Goal: Task Accomplishment & Management: Manage account settings

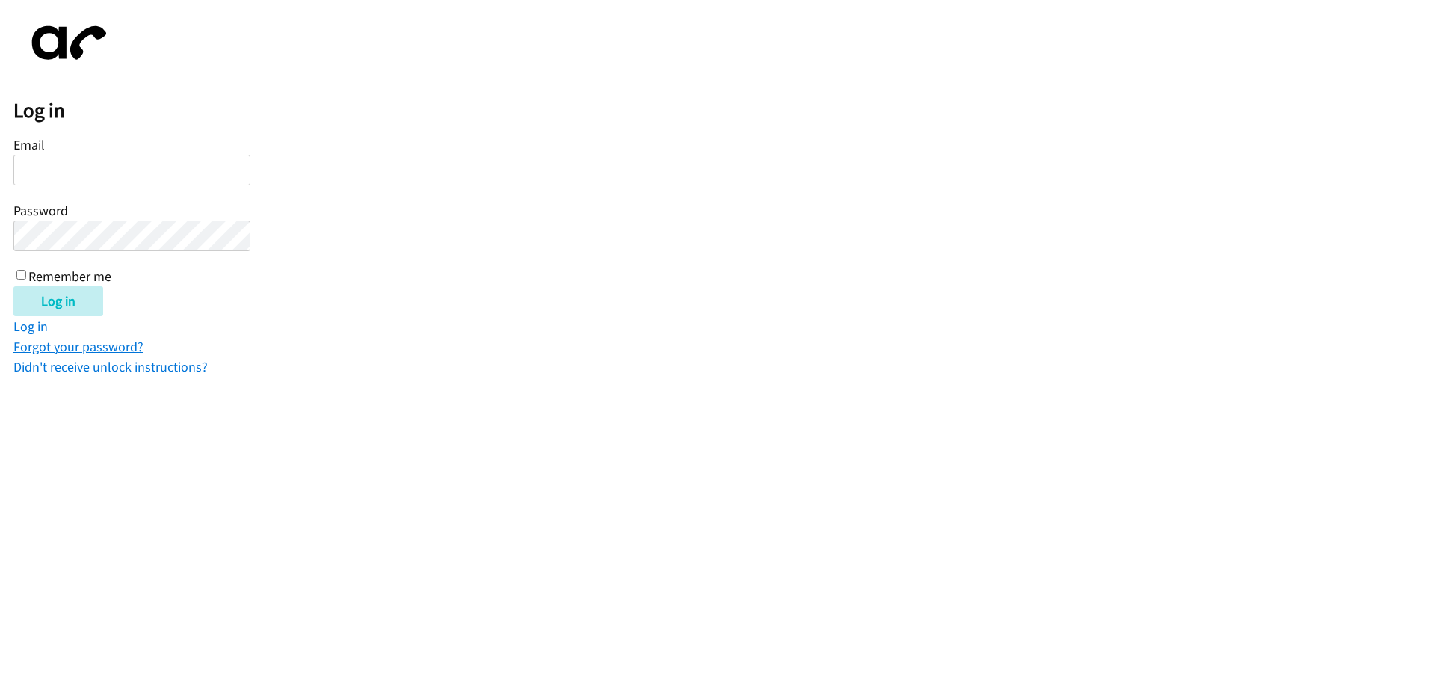
click at [52, 353] on link "Forgot your password?" at bounding box center [78, 346] width 130 height 17
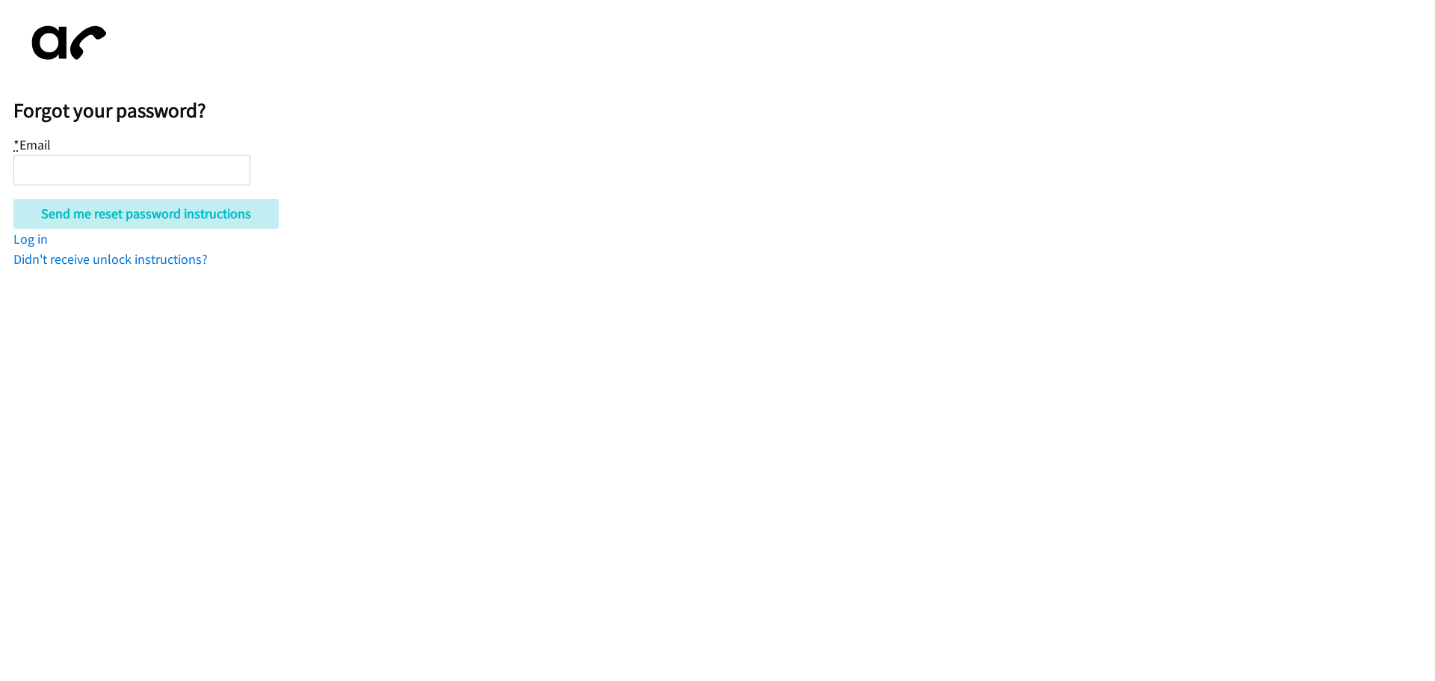
click at [73, 167] on input "* Email" at bounding box center [131, 170] width 237 height 31
type input "matthew.edwards@cancer.org.uk"
click at [13, 199] on input "Send me reset password instructions" at bounding box center [145, 214] width 265 height 30
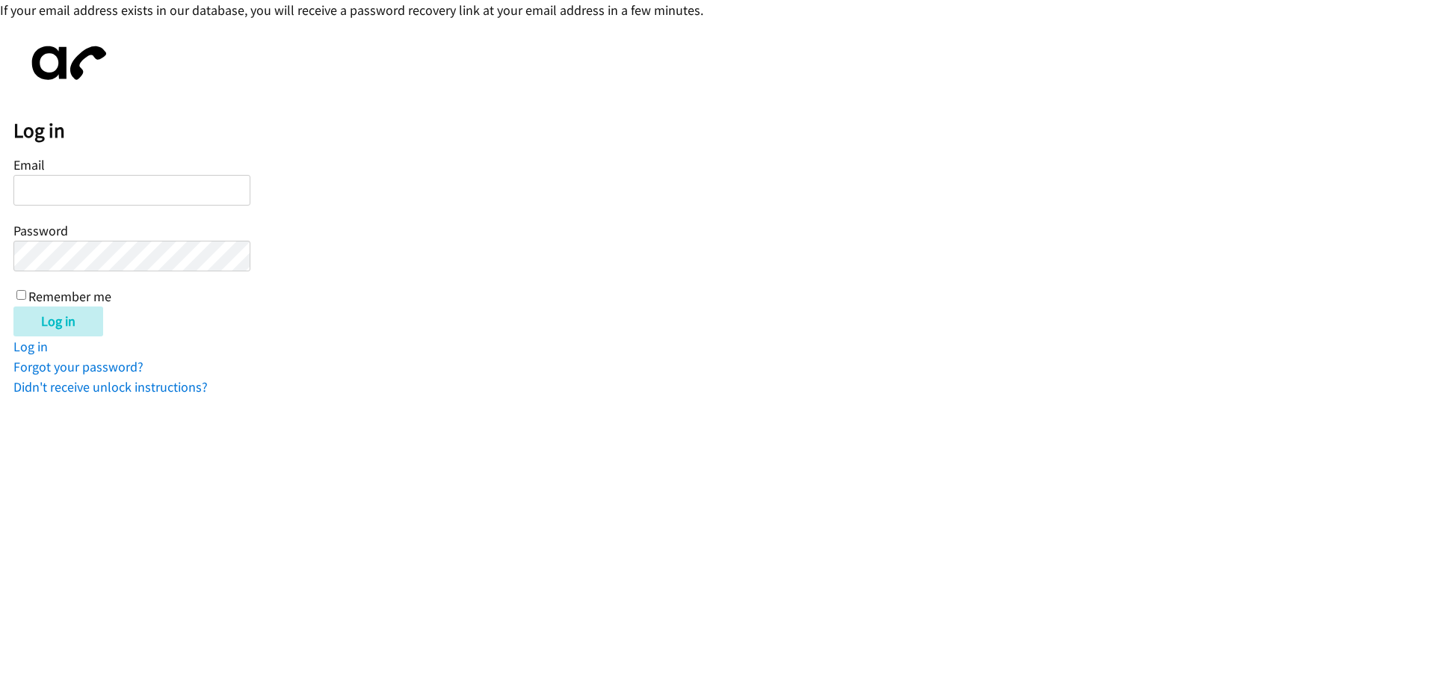
click at [150, 202] on input "Email" at bounding box center [131, 190] width 237 height 31
drag, startPoint x: 146, startPoint y: 198, endPoint x: 138, endPoint y: 194, distance: 9.0
click at [139, 195] on input "Email" at bounding box center [131, 190] width 237 height 31
type input "[PERSON_NAME][EMAIL_ADDRESS][PERSON_NAME][MEDICAL_DATA][DOMAIN_NAME]"
click at [13, 306] on input "Log in" at bounding box center [58, 321] width 90 height 30
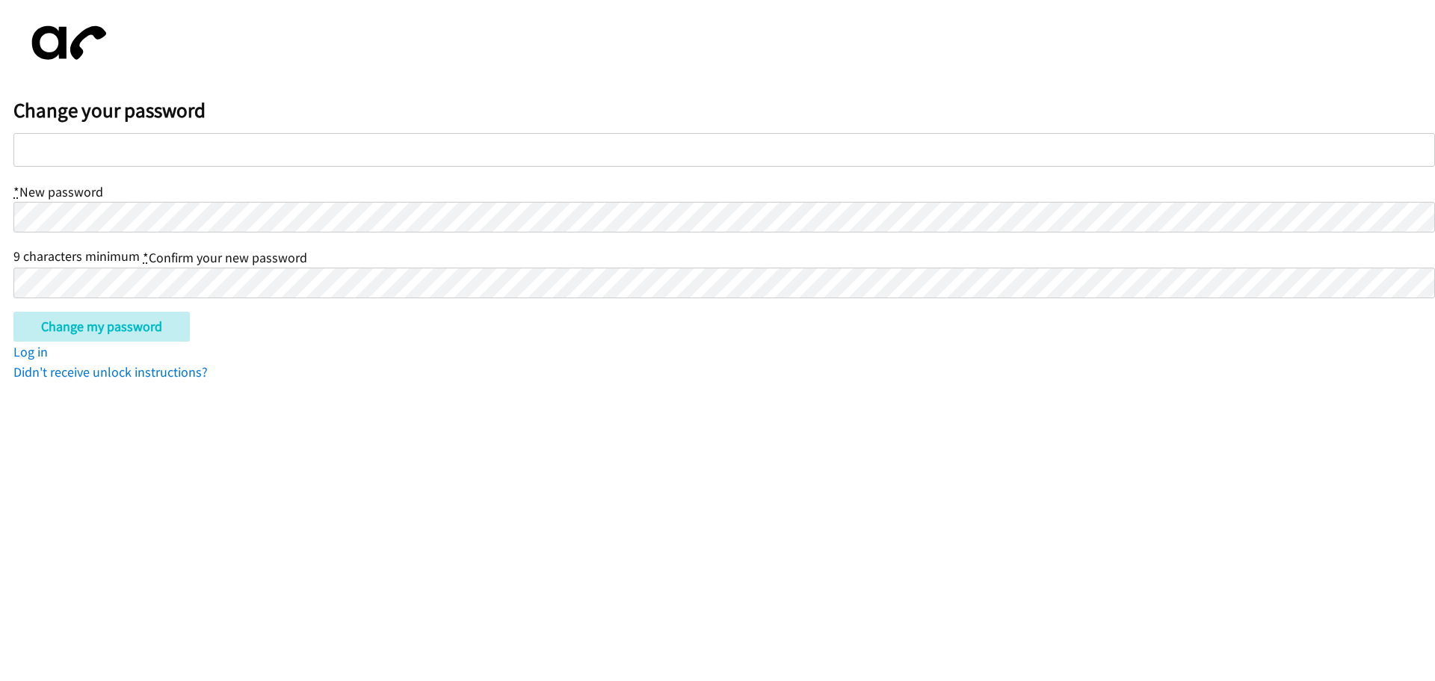
click at [147, 121] on h2 "Change your password" at bounding box center [723, 110] width 1421 height 25
click at [121, 163] on div at bounding box center [723, 150] width 1421 height 34
click at [13, 312] on input "Change my password" at bounding box center [101, 327] width 176 height 30
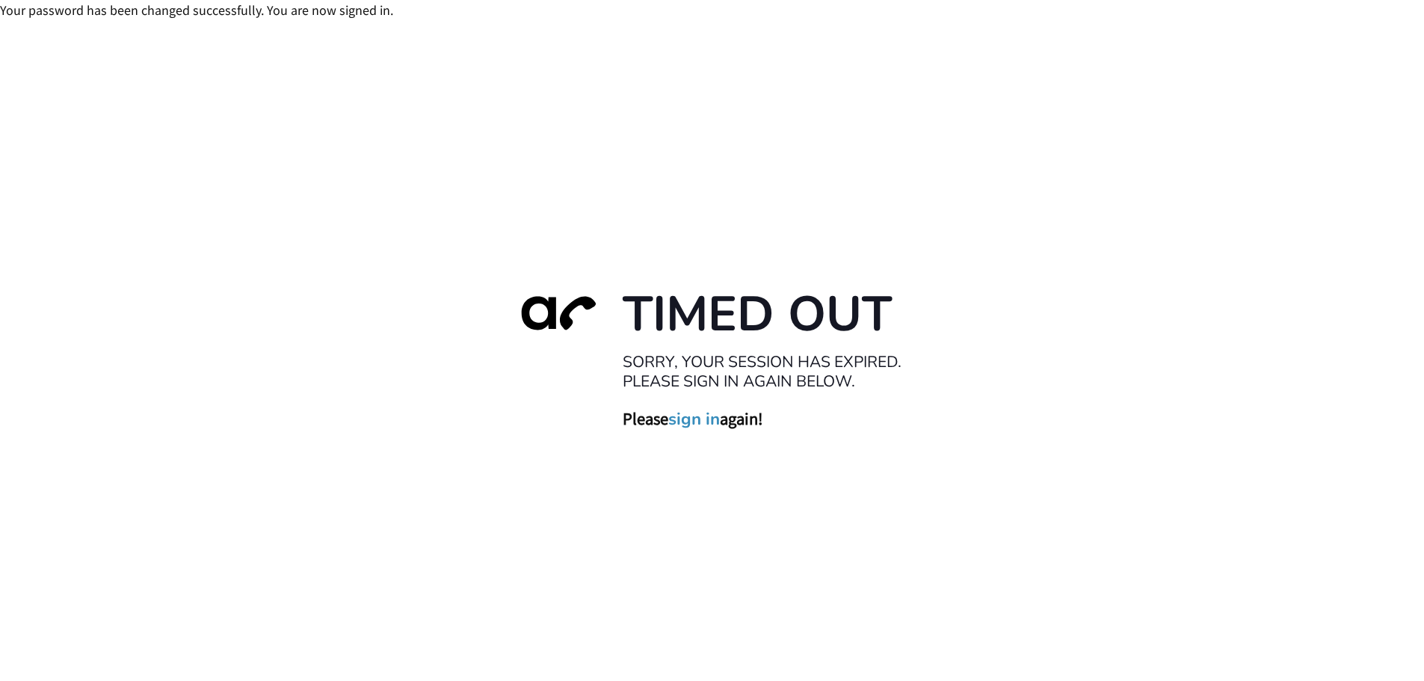
click at [687, 422] on link "sign in" at bounding box center [694, 418] width 52 height 21
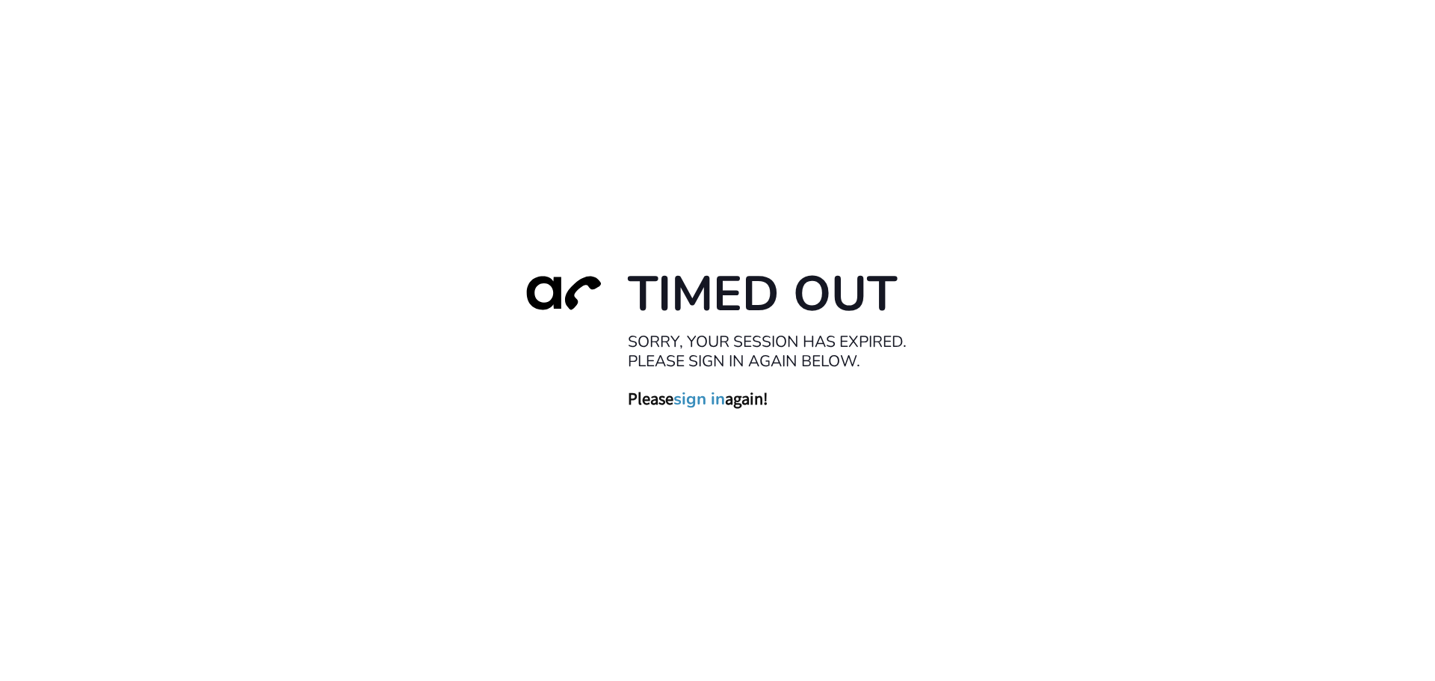
click at [703, 398] on link "sign in" at bounding box center [699, 398] width 52 height 21
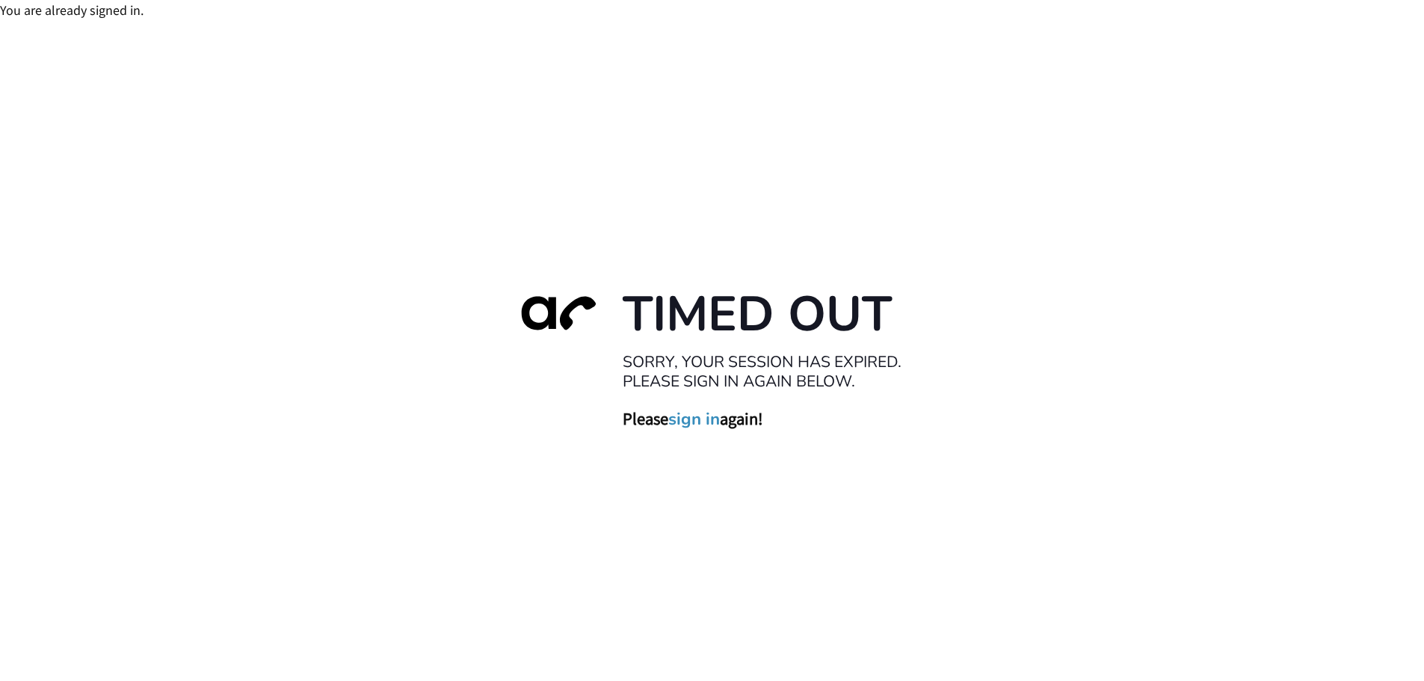
click at [933, 450] on div "Timed Out Sorry, your session has expired. Please sign in again below. Please s…" at bounding box center [712, 360] width 1424 height 681
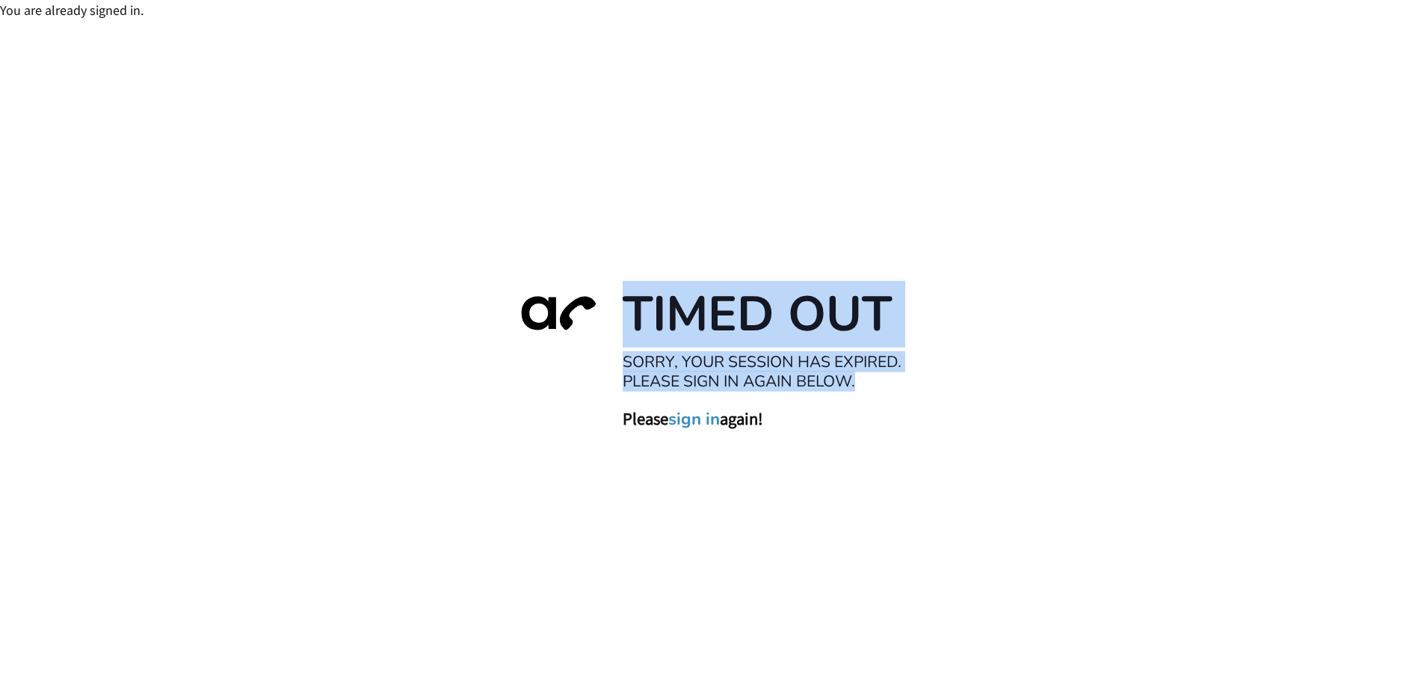
drag, startPoint x: 430, startPoint y: 229, endPoint x: 862, endPoint y: 380, distance: 457.6
click at [862, 380] on div "Timed Out Sorry, your session has expired. Please sign in again below. Please s…" at bounding box center [712, 360] width 1424 height 681
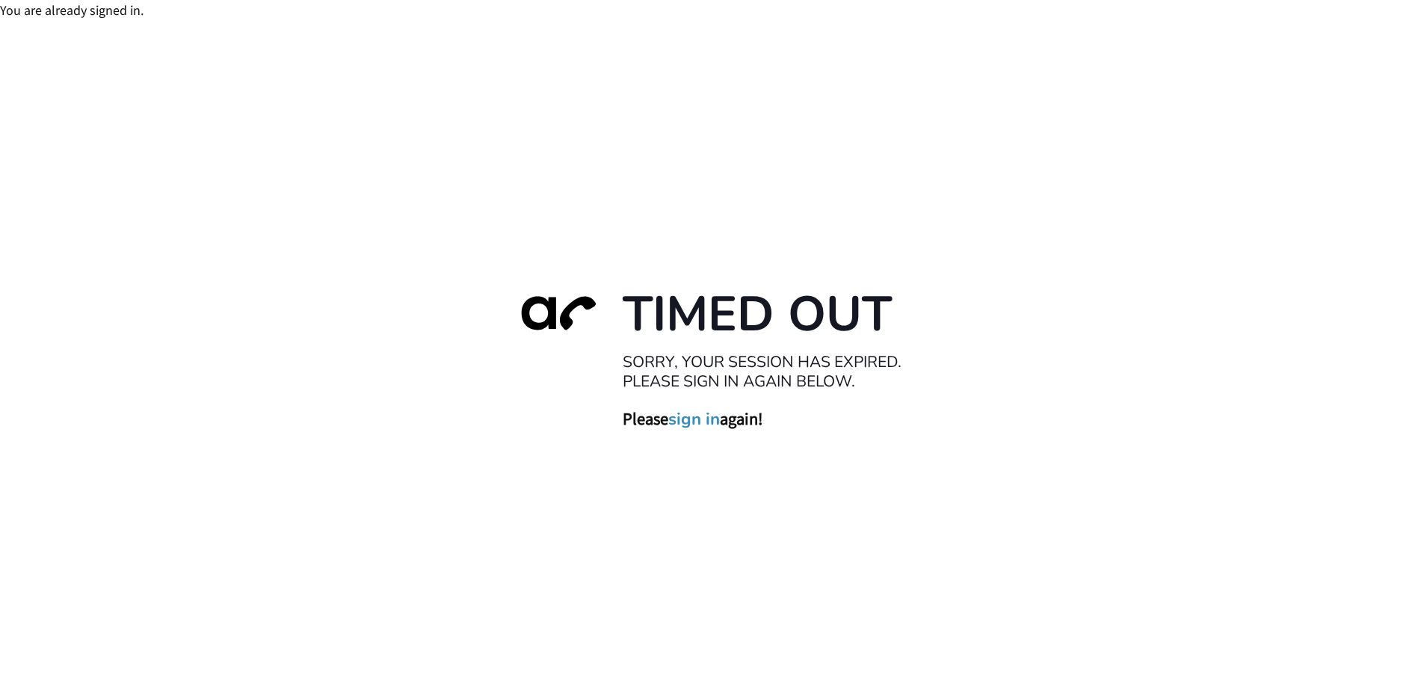
drag, startPoint x: 516, startPoint y: 393, endPoint x: 345, endPoint y: 2, distance: 426.7
click at [512, 389] on div "Timed Out Sorry, your session has expired. Please sign in again below. Please s…" at bounding box center [712, 360] width 418 height 155
click at [720, 420] on link "sign in" at bounding box center [694, 418] width 52 height 21
click at [699, 417] on link "sign in" at bounding box center [694, 418] width 52 height 21
click at [702, 420] on link "sign in" at bounding box center [694, 418] width 52 height 21
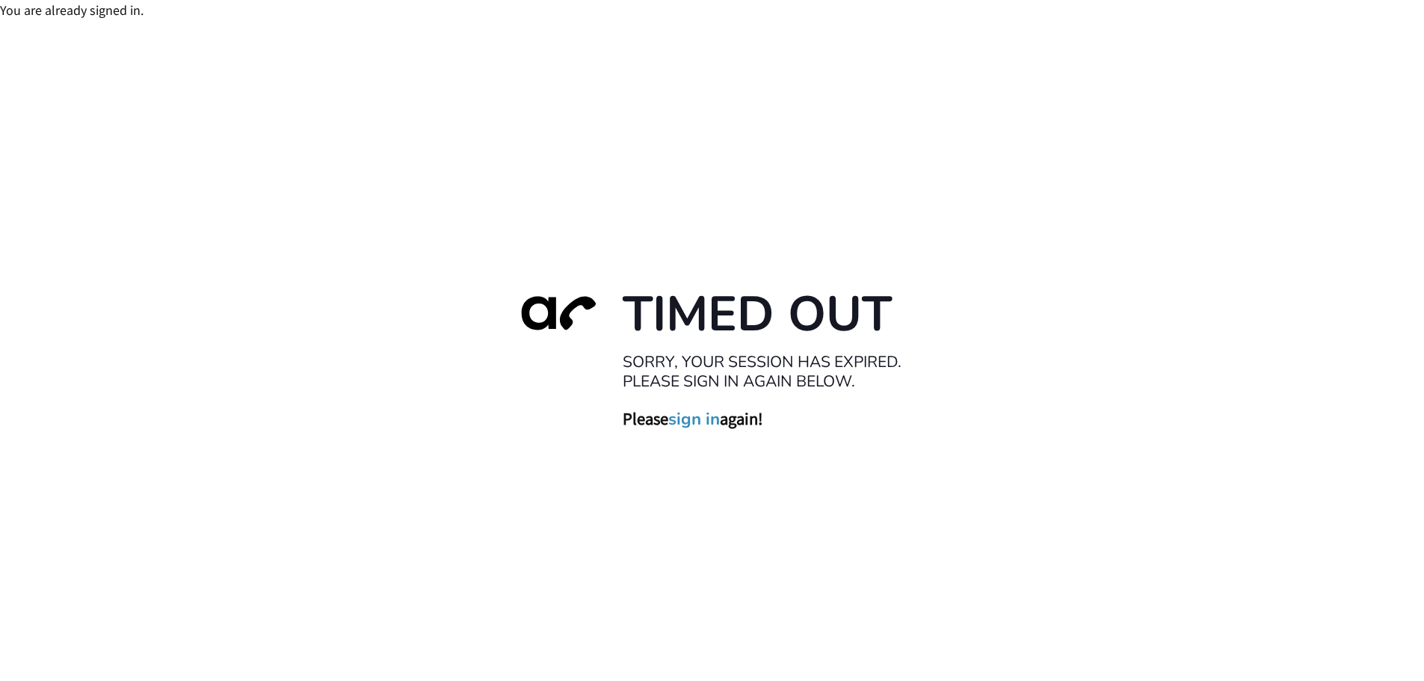
click at [81, 9] on div "You are already signed in." at bounding box center [712, 10] width 1424 height 20
click at [706, 420] on link "sign in" at bounding box center [694, 418] width 52 height 21
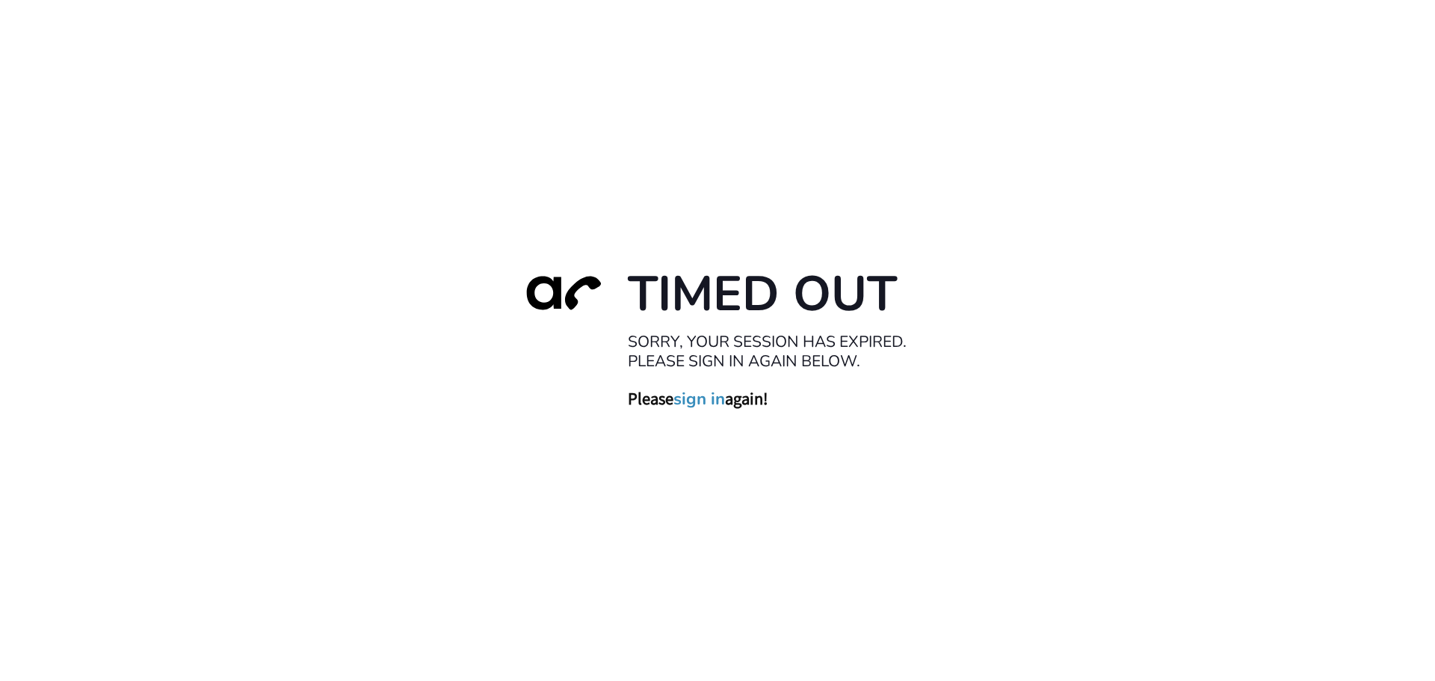
click at [691, 401] on link "sign in" at bounding box center [699, 398] width 52 height 21
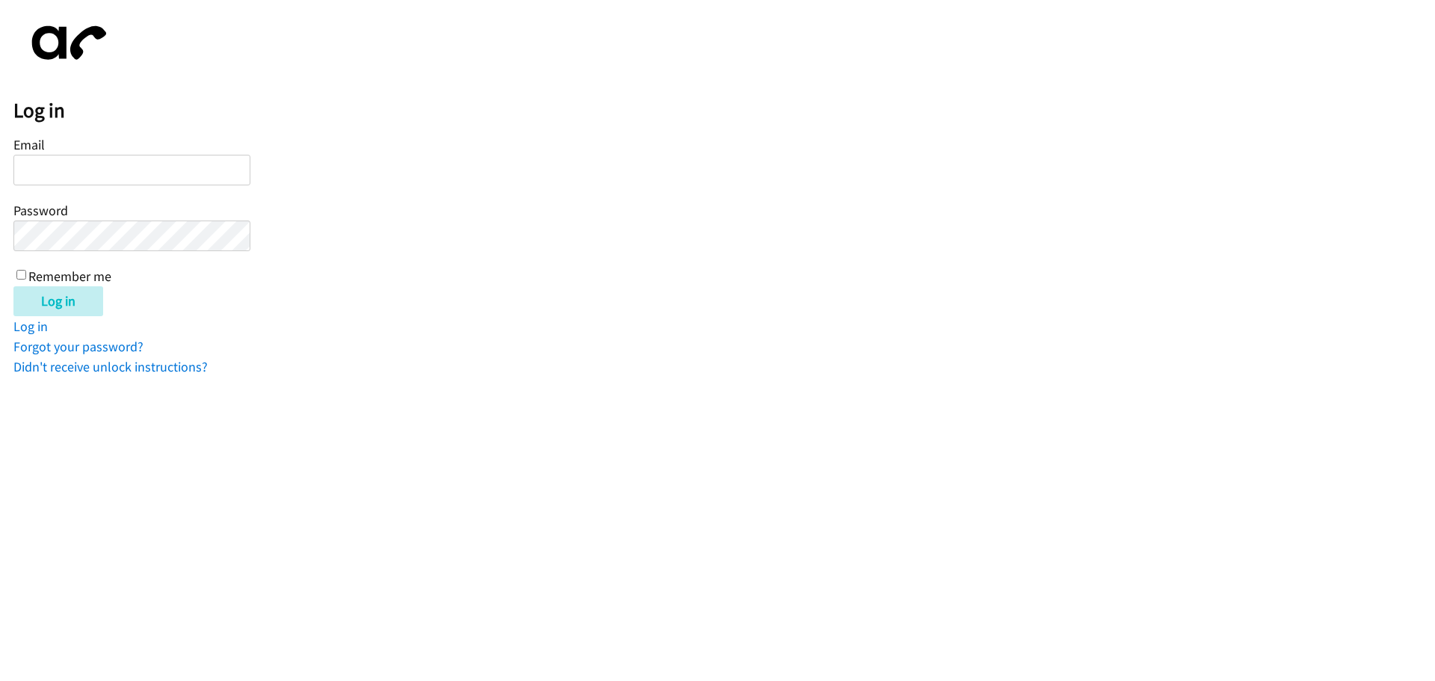
click at [39, 158] on input "Email" at bounding box center [131, 170] width 237 height 31
type input "matthew.edwards@cancer.org.uk"
click at [13, 286] on input "Log in" at bounding box center [58, 301] width 90 height 30
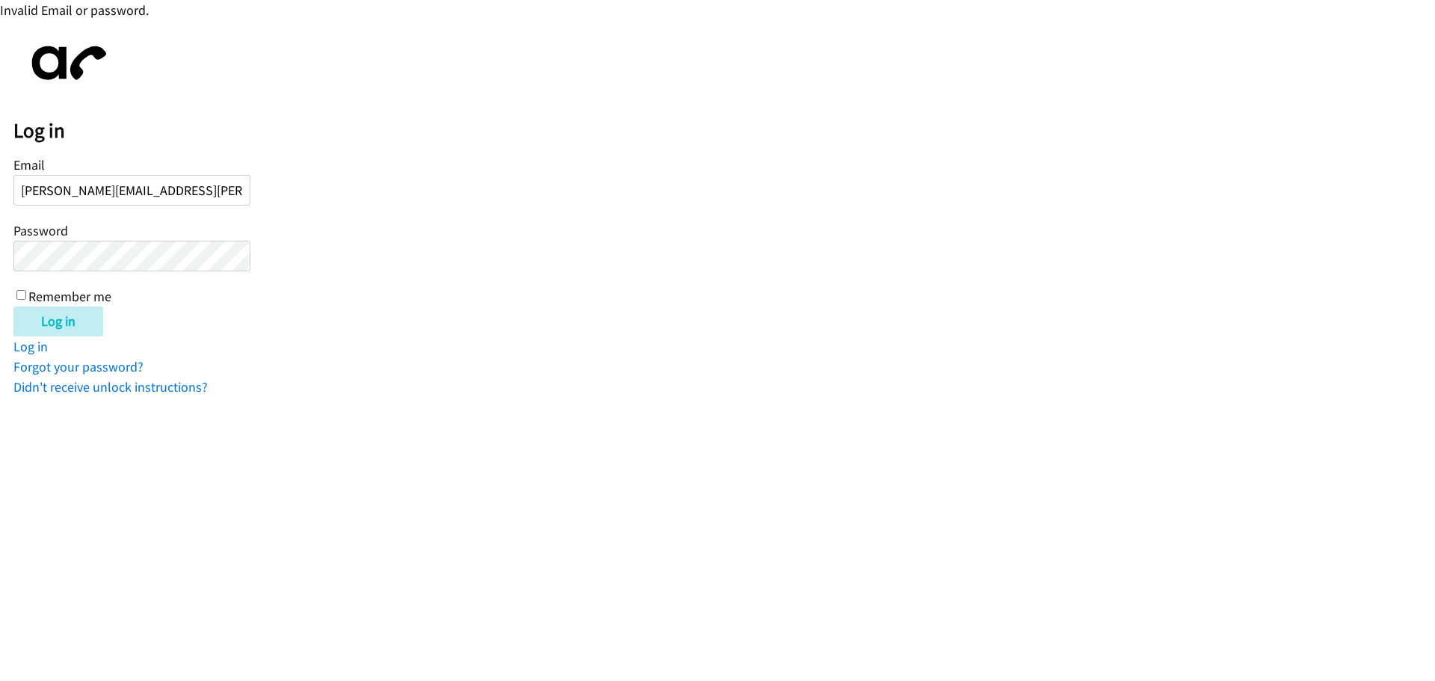
click at [13, 306] on input "Log in" at bounding box center [58, 321] width 90 height 30
click at [114, 195] on input "Email" at bounding box center [131, 190] width 237 height 31
type input "[PERSON_NAME][EMAIL_ADDRESS][PERSON_NAME][MEDICAL_DATA][DOMAIN_NAME]"
click at [13, 306] on input "Log in" at bounding box center [58, 321] width 90 height 30
click at [20, 292] on input "Remember me" at bounding box center [21, 295] width 10 height 10
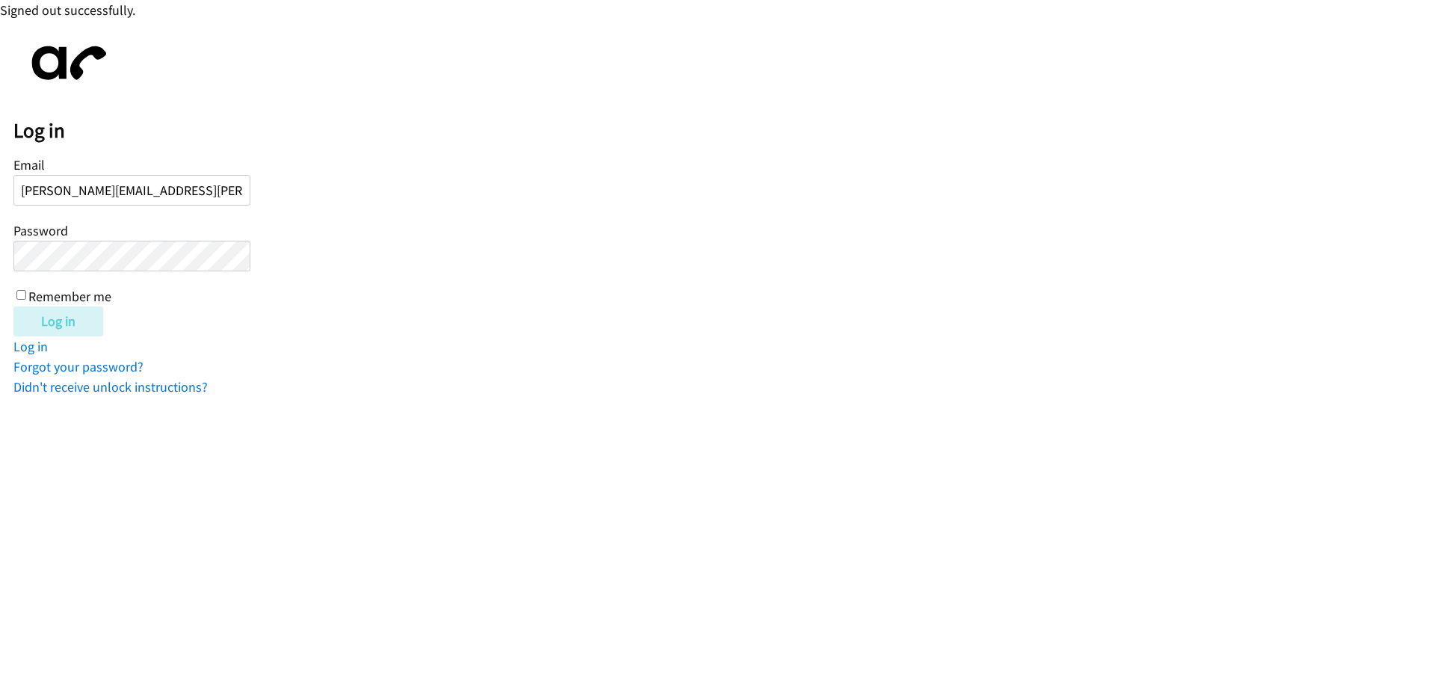
checkbox input "true"
click at [13, 306] on input "Log in" at bounding box center [58, 321] width 90 height 30
click at [25, 297] on input "Remember me" at bounding box center [21, 295] width 10 height 10
checkbox input "true"
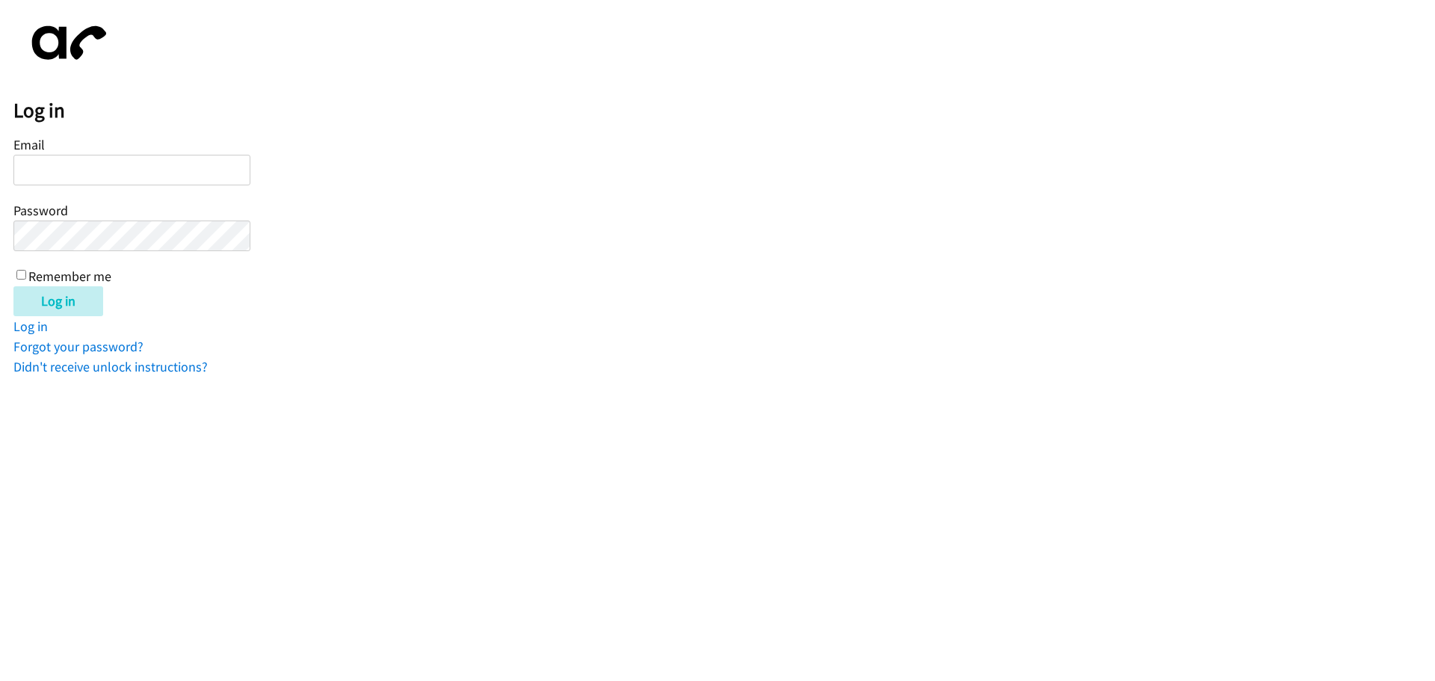
click at [105, 176] on input "Email" at bounding box center [131, 170] width 237 height 31
type input "[PERSON_NAME][EMAIL_ADDRESS][PERSON_NAME][MEDICAL_DATA][DOMAIN_NAME]"
click at [106, 216] on div "Email matthew.edwards@cancer.org.uk Password Remember me" at bounding box center [131, 209] width 237 height 152
click at [13, 286] on input "Log in" at bounding box center [58, 301] width 90 height 30
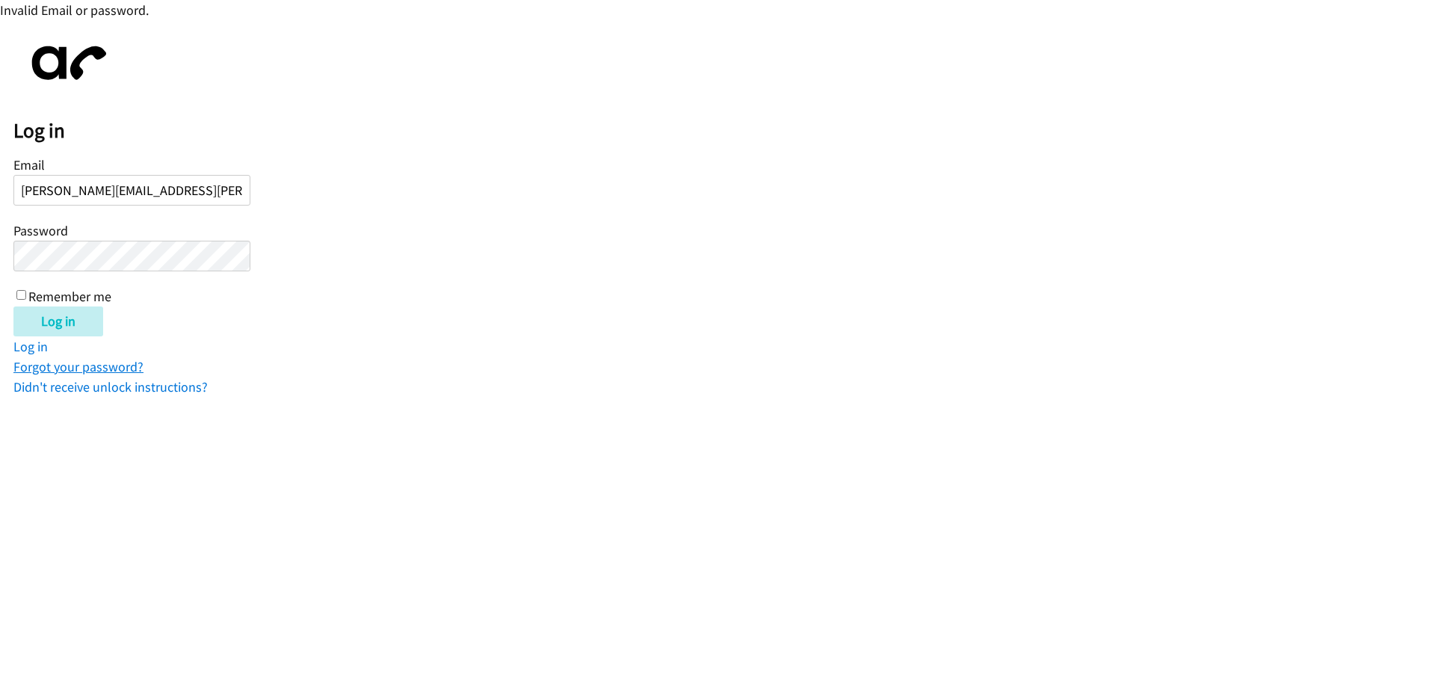
click at [70, 366] on link "Forgot your password?" at bounding box center [78, 366] width 130 height 17
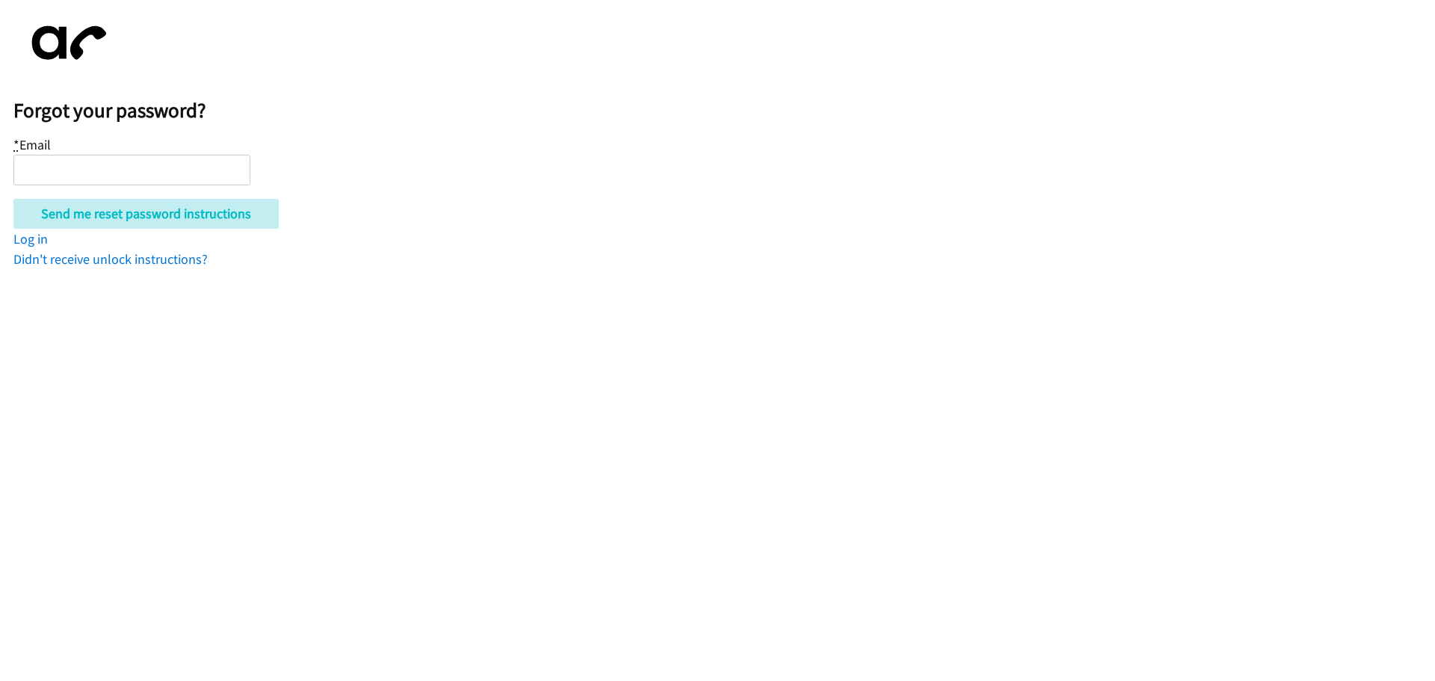
click at [70, 167] on input "* Email" at bounding box center [131, 170] width 237 height 31
type input "[PERSON_NAME][EMAIL_ADDRESS][PERSON_NAME][MEDICAL_DATA][DOMAIN_NAME]"
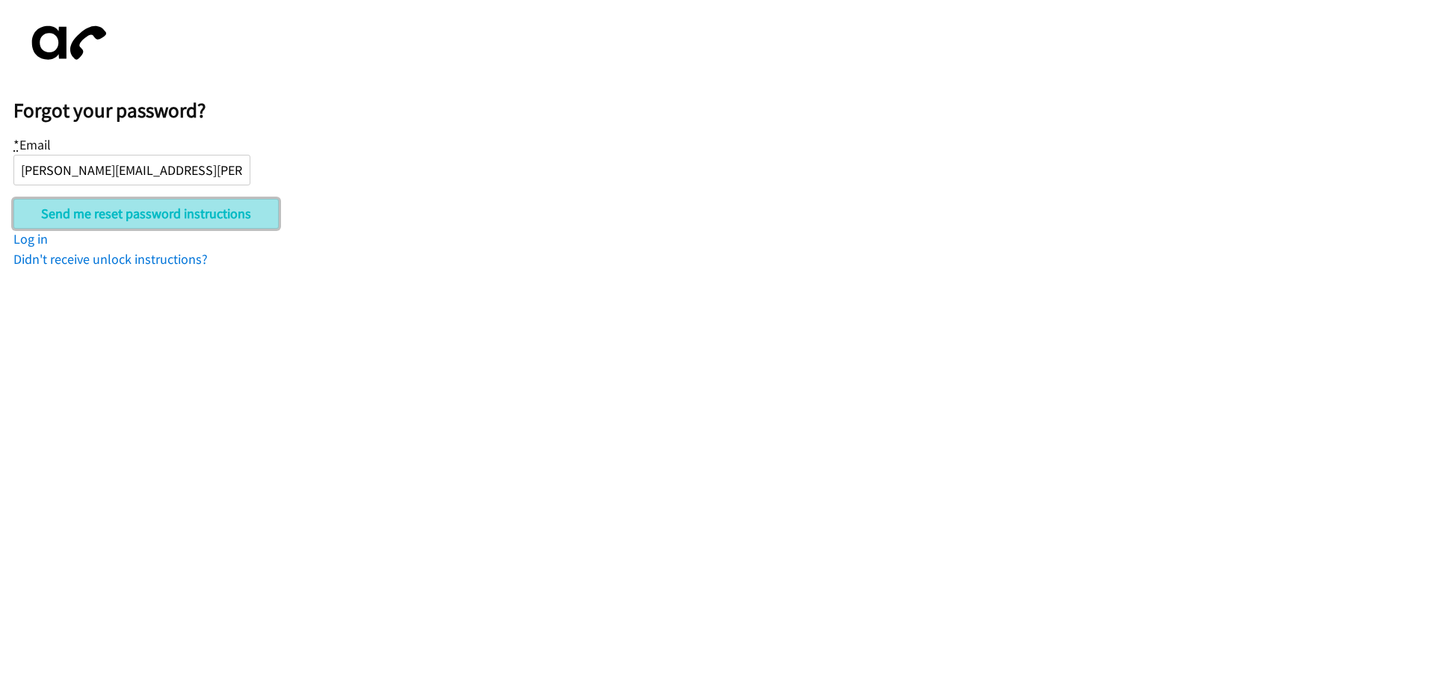
click at [112, 208] on input "Send me reset password instructions" at bounding box center [145, 214] width 265 height 30
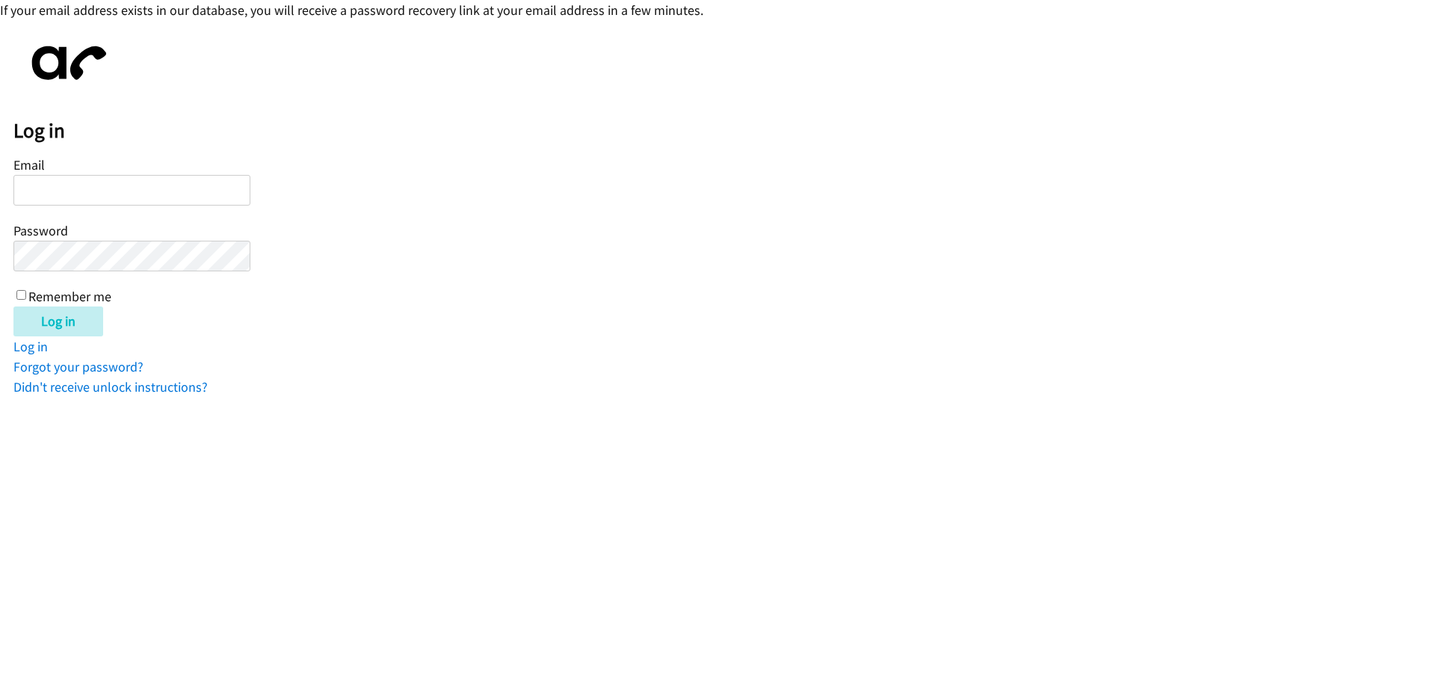
click at [103, 194] on input "Email" at bounding box center [131, 190] width 237 height 31
click at [109, 186] on input "Email" at bounding box center [131, 190] width 237 height 31
type input "[PERSON_NAME][EMAIL_ADDRESS][PERSON_NAME][MEDICAL_DATA][DOMAIN_NAME]"
click at [13, 306] on input "Log in" at bounding box center [58, 321] width 90 height 30
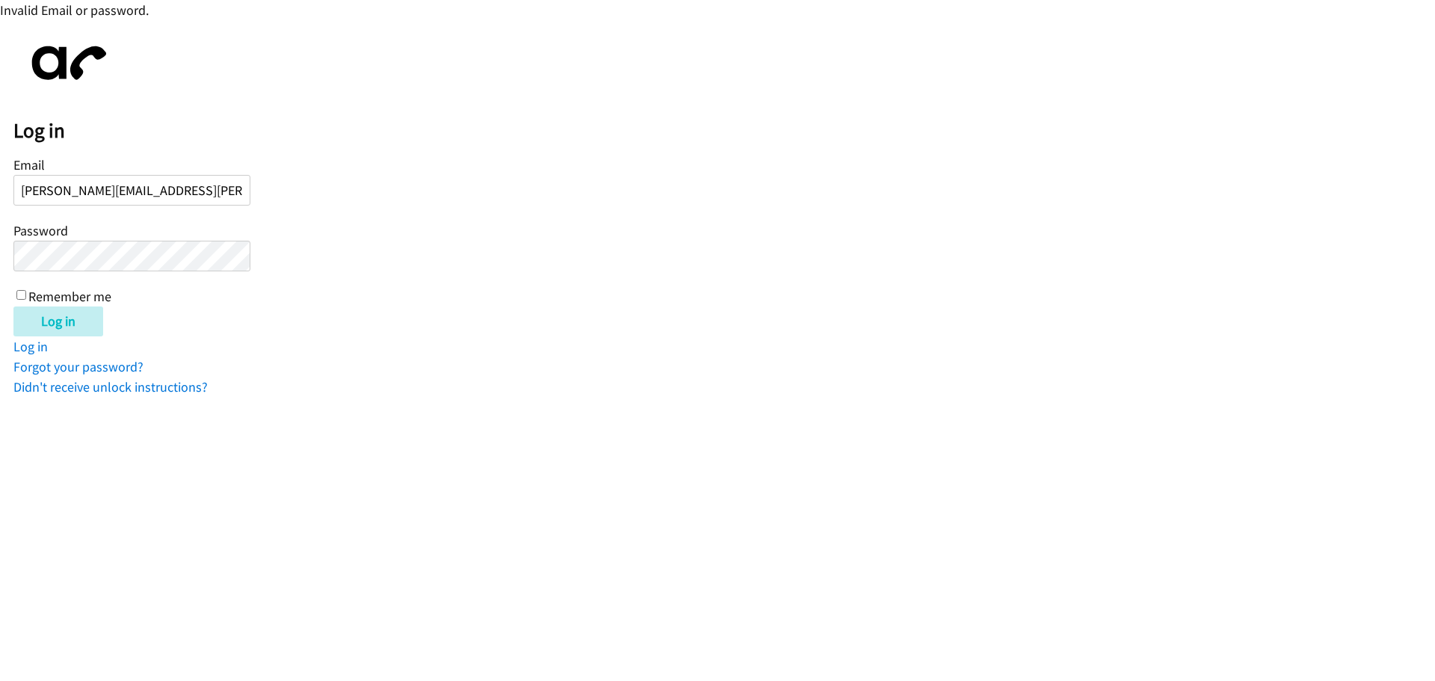
click at [13, 306] on input "Log in" at bounding box center [58, 321] width 90 height 30
click at [101, 363] on link "Forgot your password?" at bounding box center [78, 366] width 130 height 17
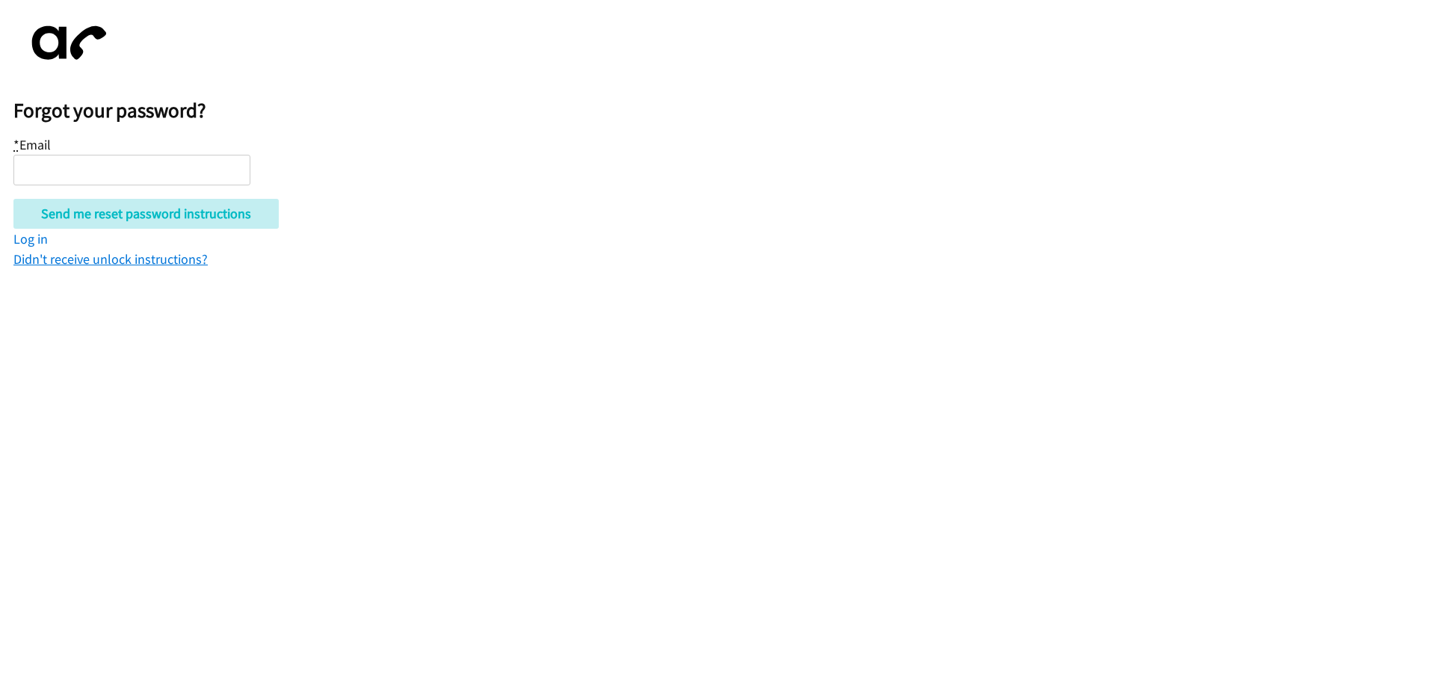
click at [81, 265] on link "Didn't receive unlock instructions?" at bounding box center [110, 258] width 194 height 17
click at [101, 168] on input "* Email" at bounding box center [131, 170] width 237 height 31
type input "[PERSON_NAME][EMAIL_ADDRESS][PERSON_NAME][MEDICAL_DATA][DOMAIN_NAME]"
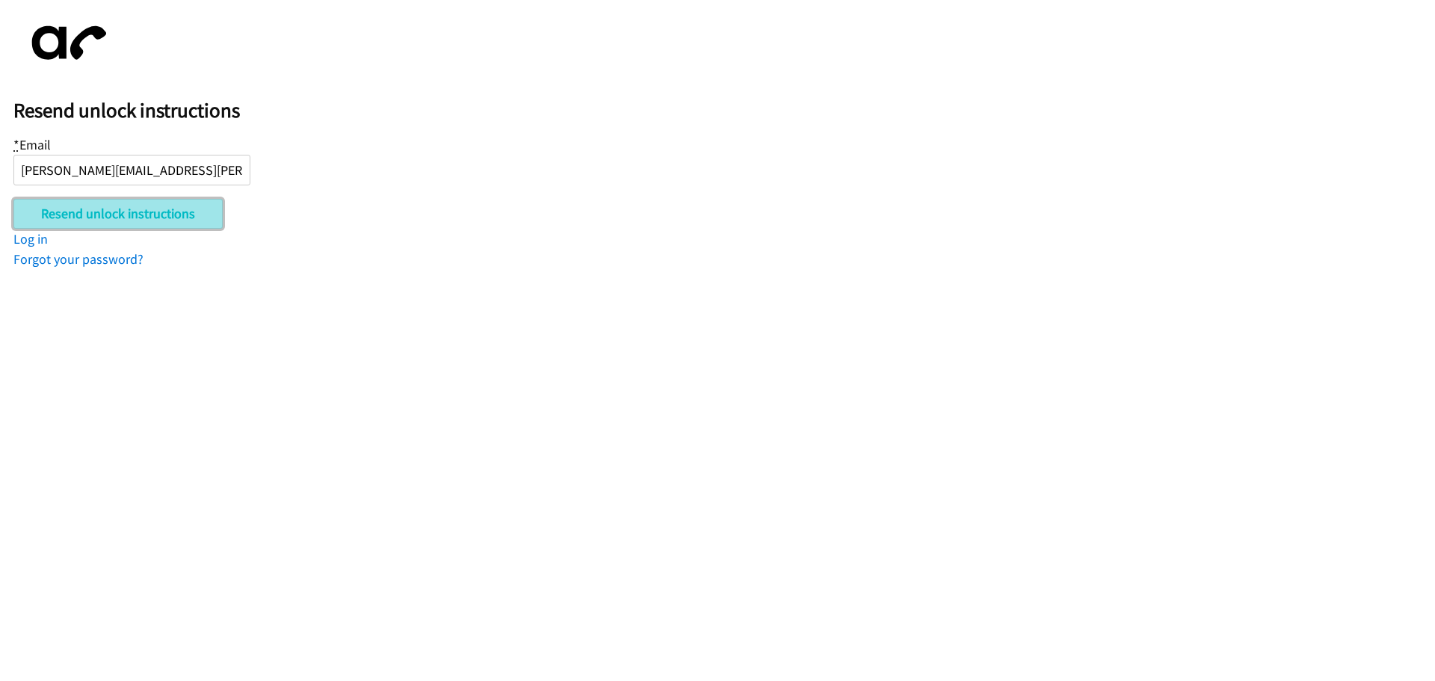
click at [118, 217] on input "Resend unlock instructions" at bounding box center [117, 214] width 209 height 30
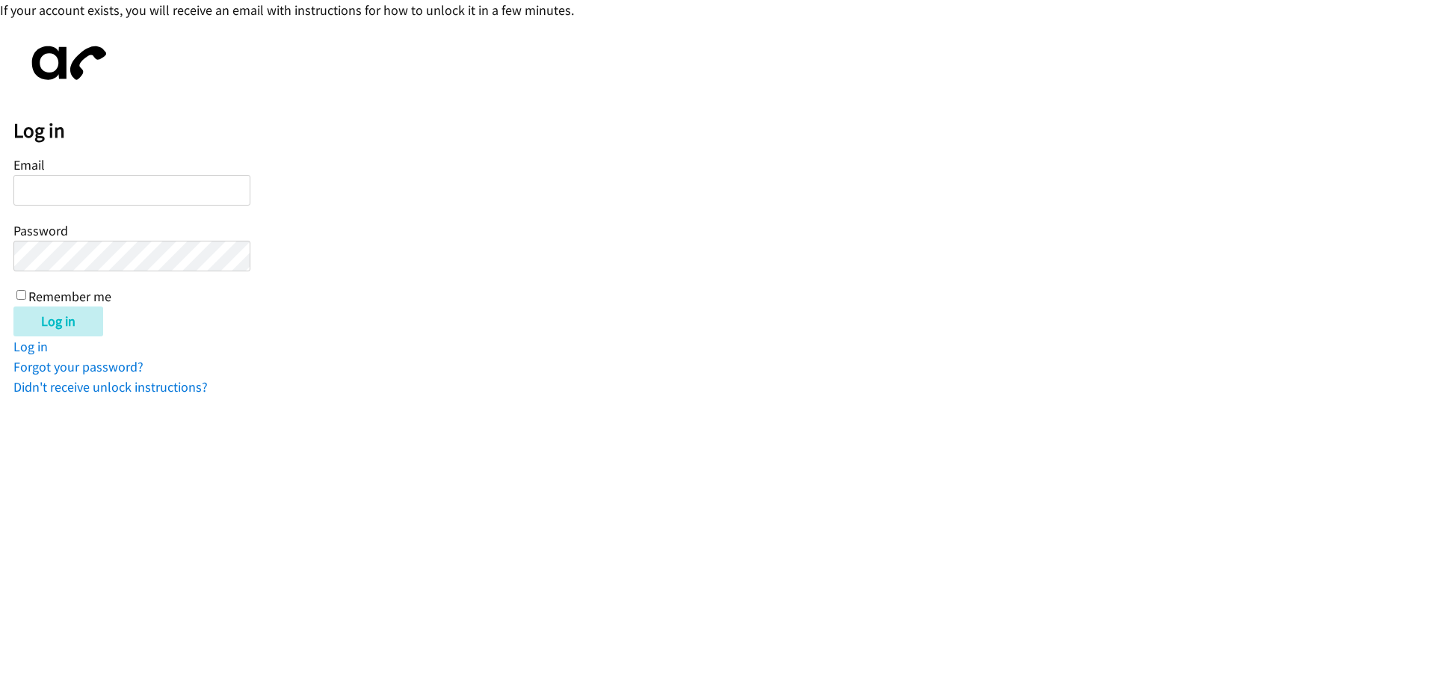
click at [107, 179] on input "Email" at bounding box center [131, 190] width 237 height 31
click at [113, 206] on div "Email Password Remember me" at bounding box center [131, 229] width 237 height 152
click at [123, 191] on input "Email" at bounding box center [131, 190] width 237 height 31
type input "[PERSON_NAME][EMAIL_ADDRESS][PERSON_NAME][MEDICAL_DATA][DOMAIN_NAME]"
click at [30, 346] on link "Log in" at bounding box center [30, 346] width 34 height 17
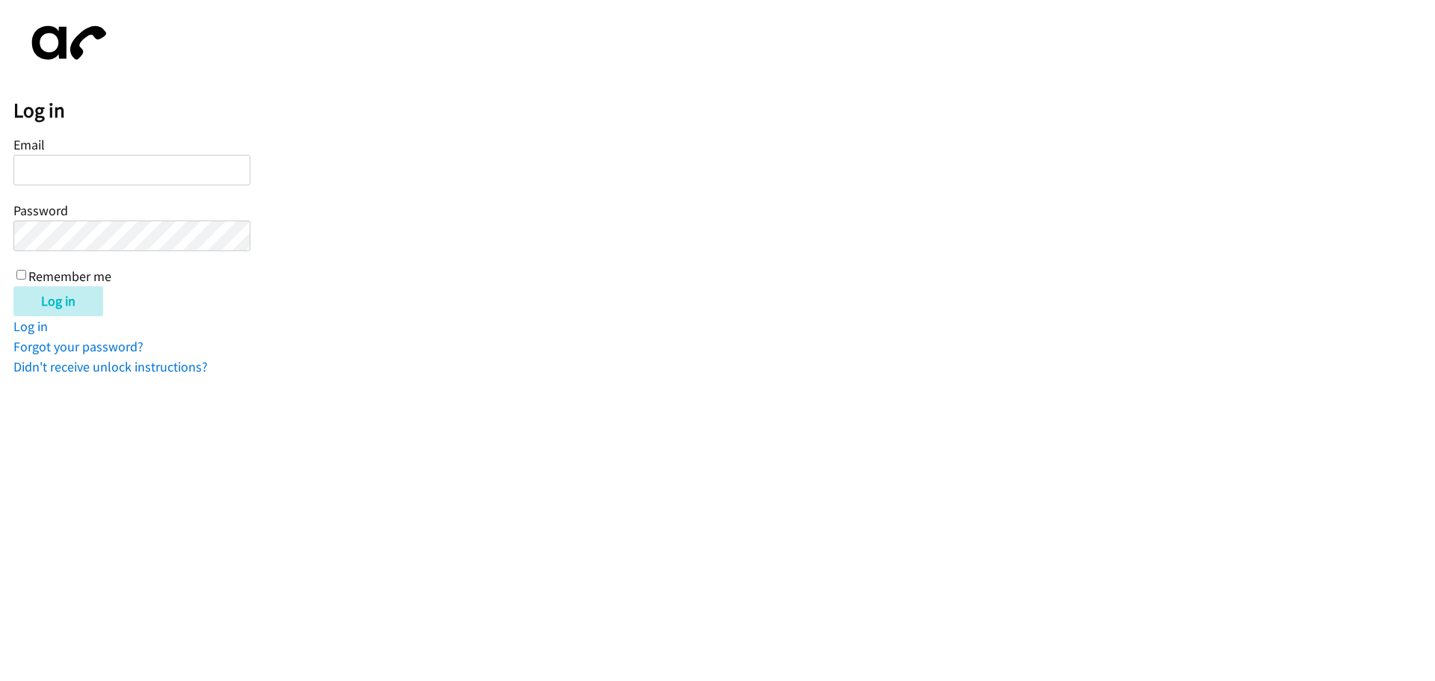
drag, startPoint x: 62, startPoint y: 173, endPoint x: 77, endPoint y: 161, distance: 19.1
click at [62, 173] on input "Email" at bounding box center [131, 170] width 237 height 31
type input "[PERSON_NAME][EMAIL_ADDRESS][PERSON_NAME][MEDICAL_DATA][DOMAIN_NAME]"
click at [13, 286] on input "Log in" at bounding box center [58, 301] width 90 height 30
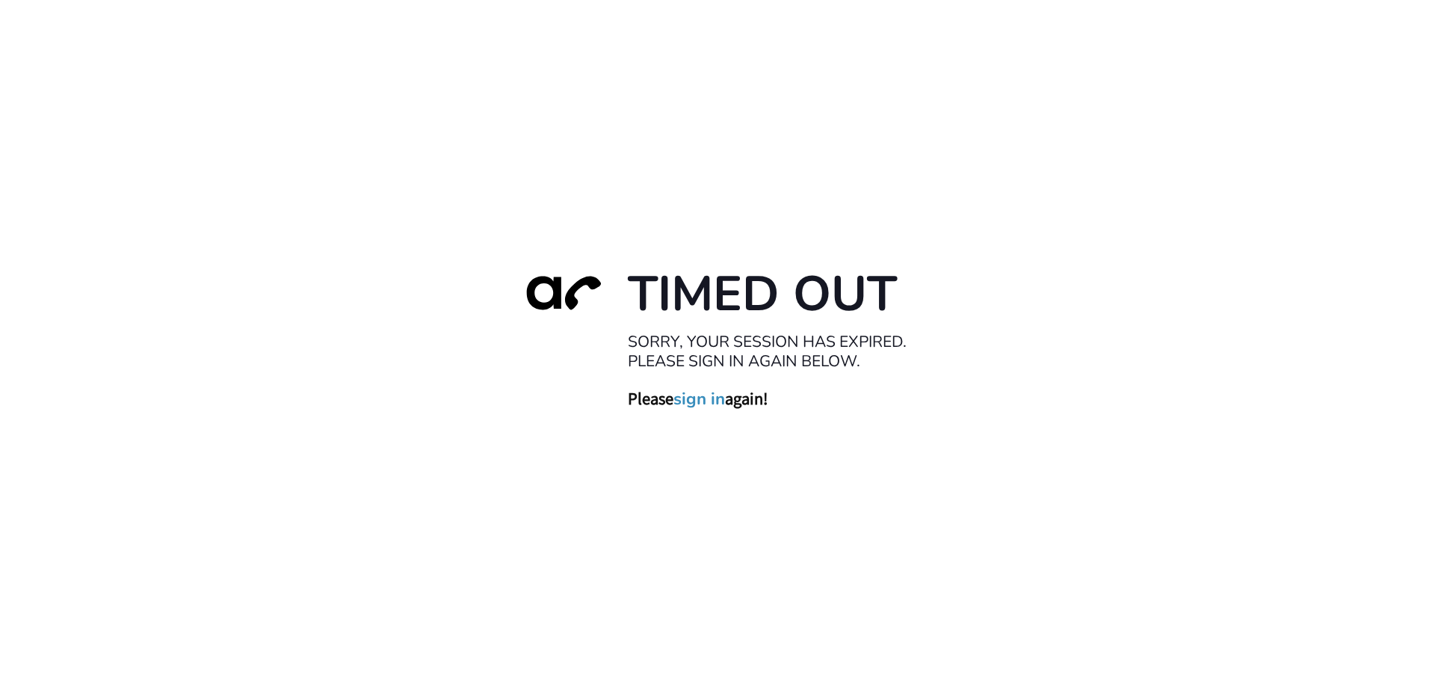
click at [696, 398] on link "sign in" at bounding box center [699, 398] width 52 height 21
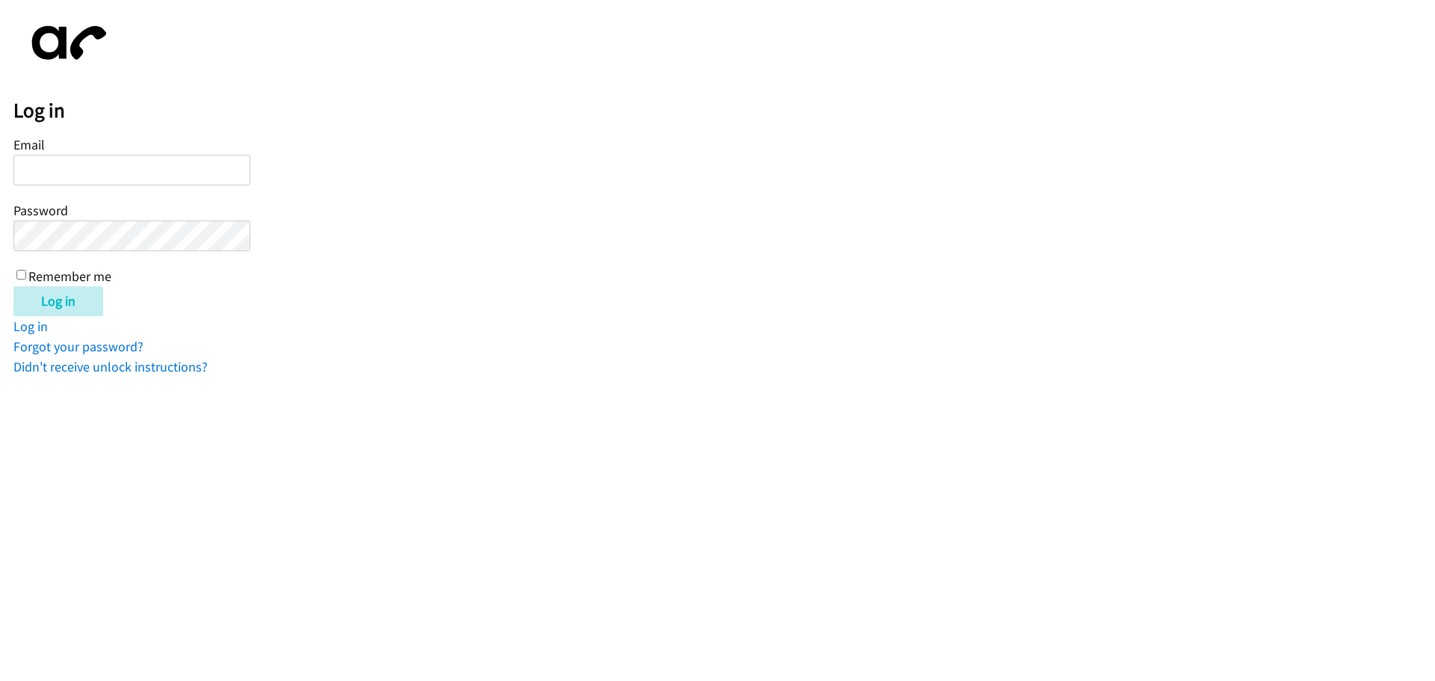
click at [81, 178] on input "Email" at bounding box center [131, 170] width 237 height 31
type input "matthew.edwards@cancer.org.uk"
click at [13, 286] on input "Log in" at bounding box center [58, 301] width 90 height 30
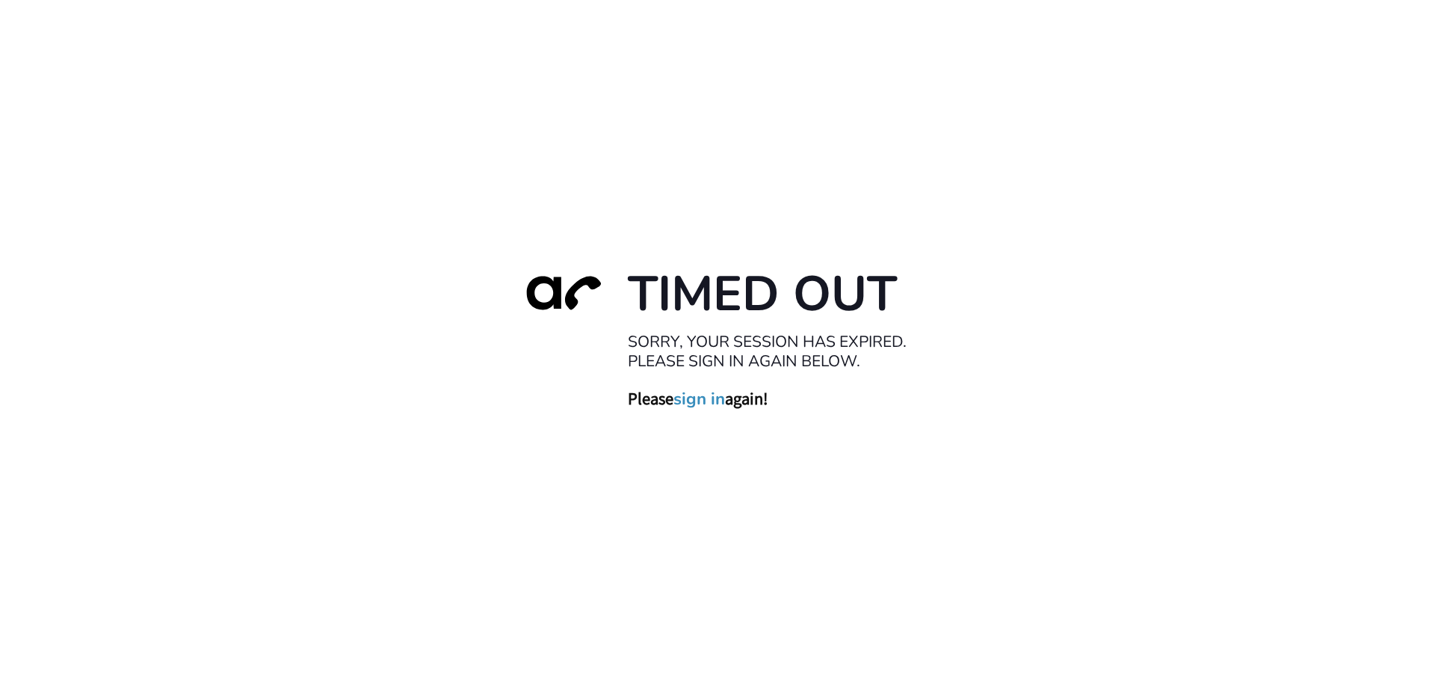
click at [691, 401] on link "sign in" at bounding box center [699, 398] width 52 height 21
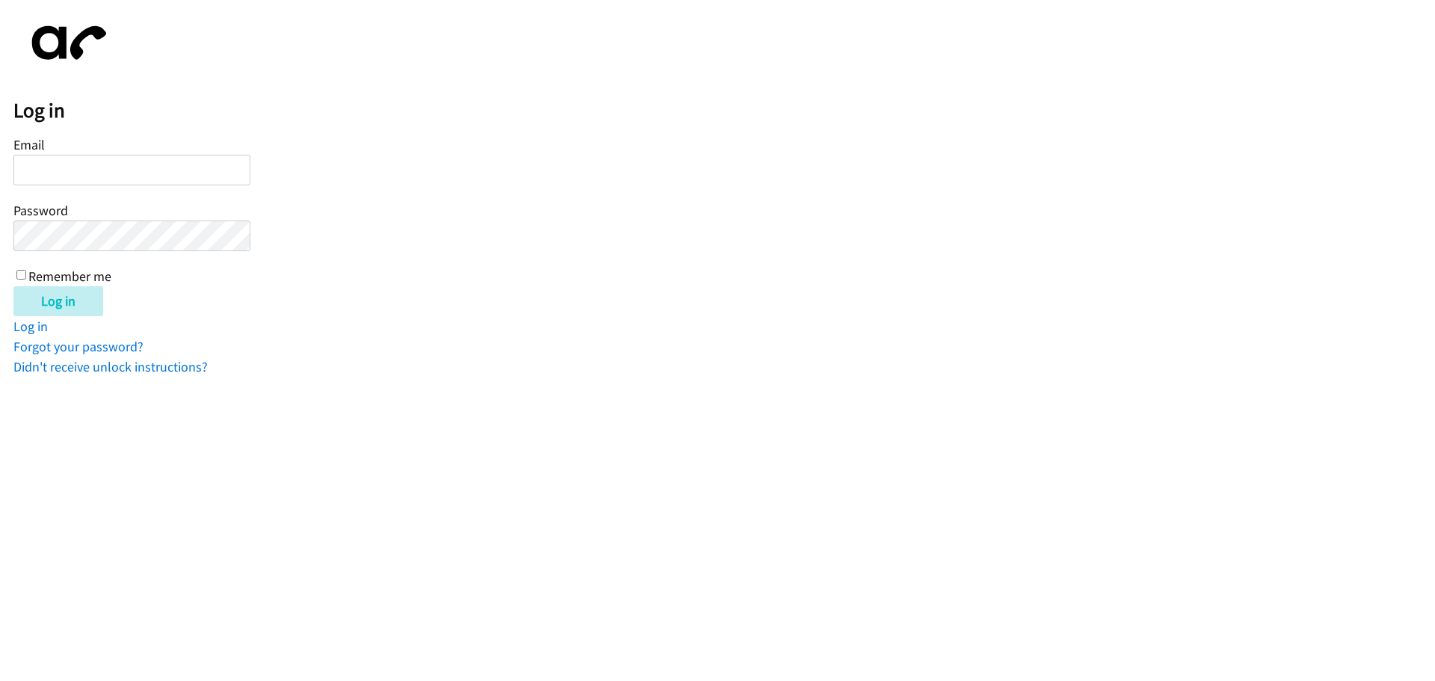
drag, startPoint x: 123, startPoint y: 180, endPoint x: 128, endPoint y: 173, distance: 8.7
click at [124, 177] on input "Email" at bounding box center [131, 170] width 237 height 31
type input "matthew.edwards@cancer.org.uk"
click at [23, 277] on input "Remember me" at bounding box center [21, 275] width 10 height 10
checkbox input "true"
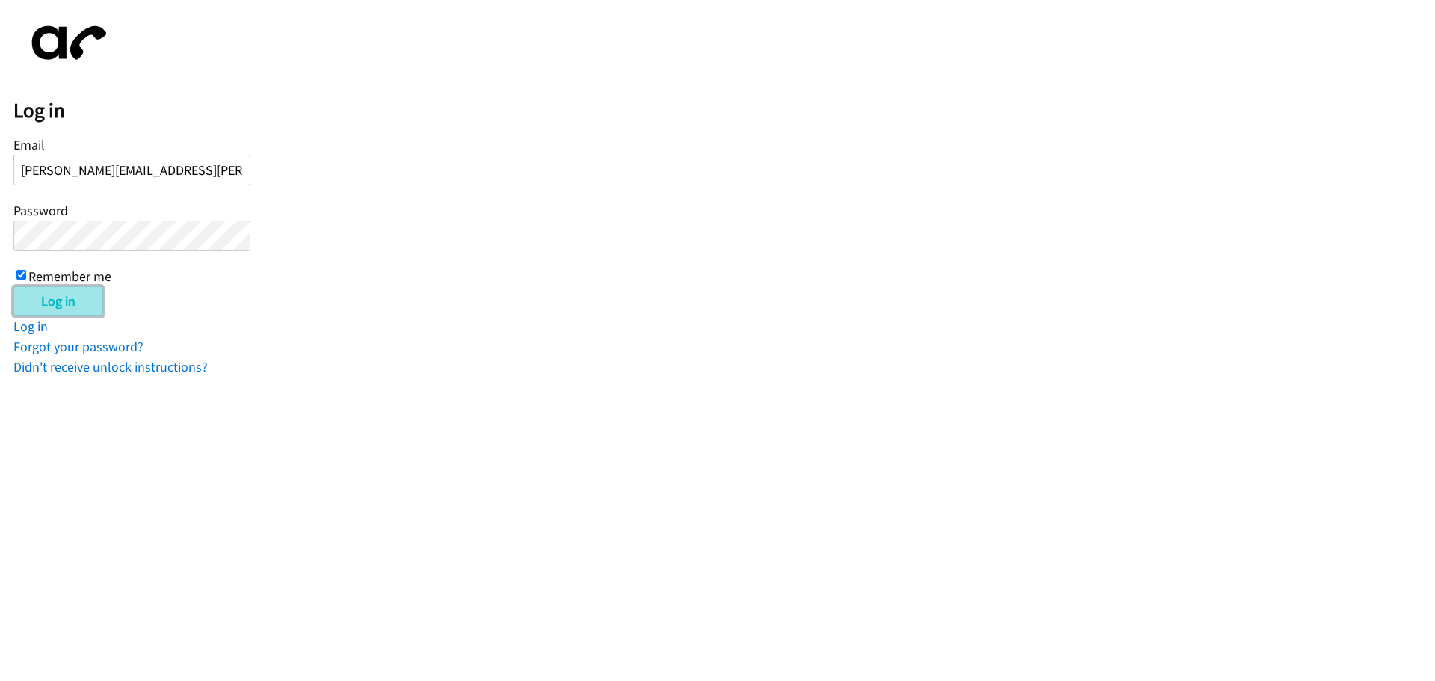
click at [32, 294] on input "Log in" at bounding box center [58, 301] width 90 height 30
